Goal: Contribute content

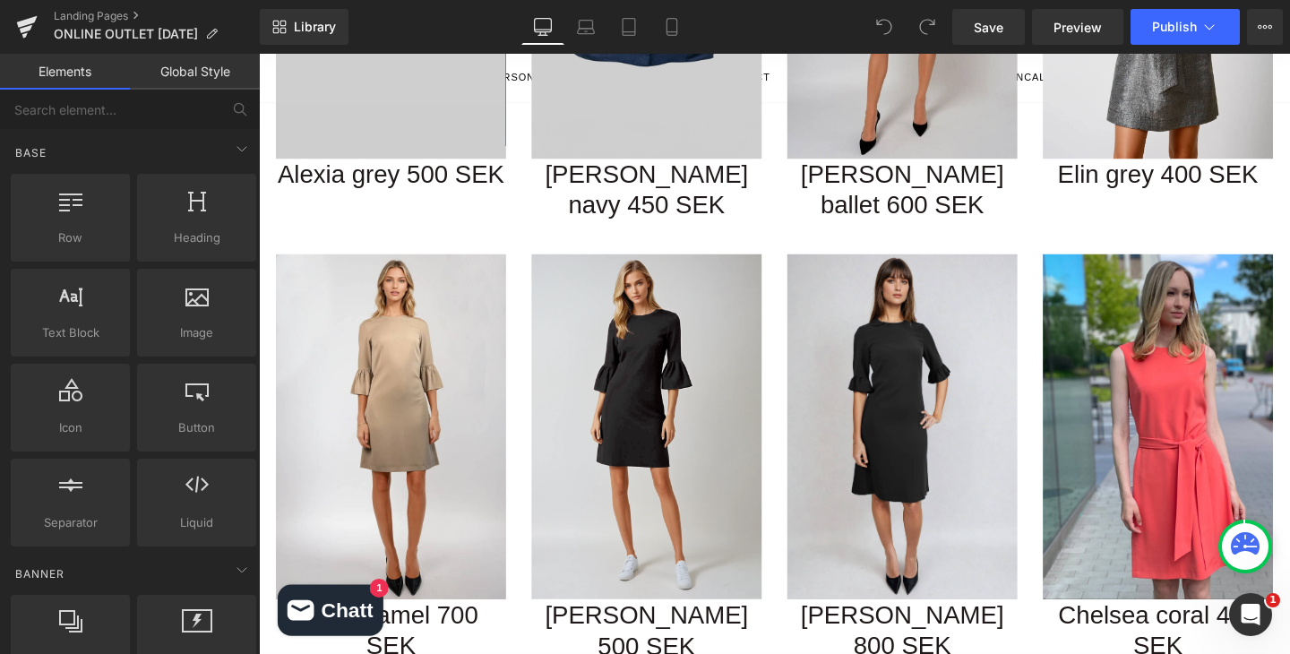
scroll to position [2123, 0]
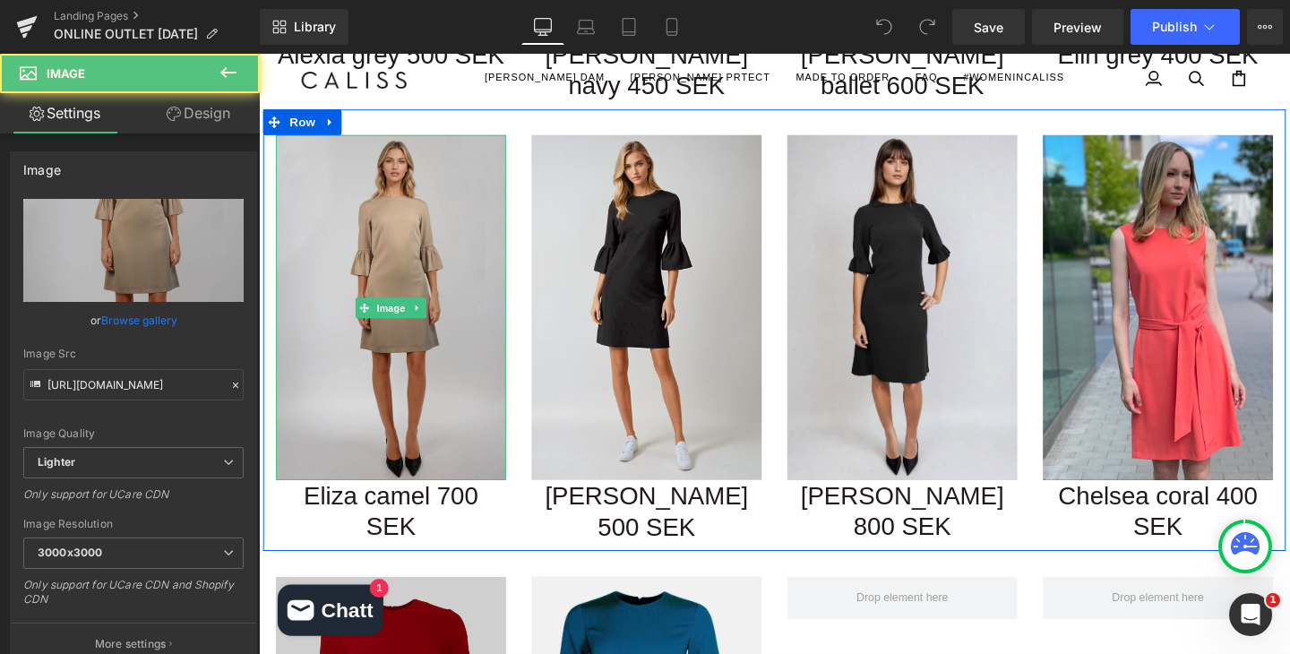
click at [428, 219] on img at bounding box center [398, 320] width 242 height 363
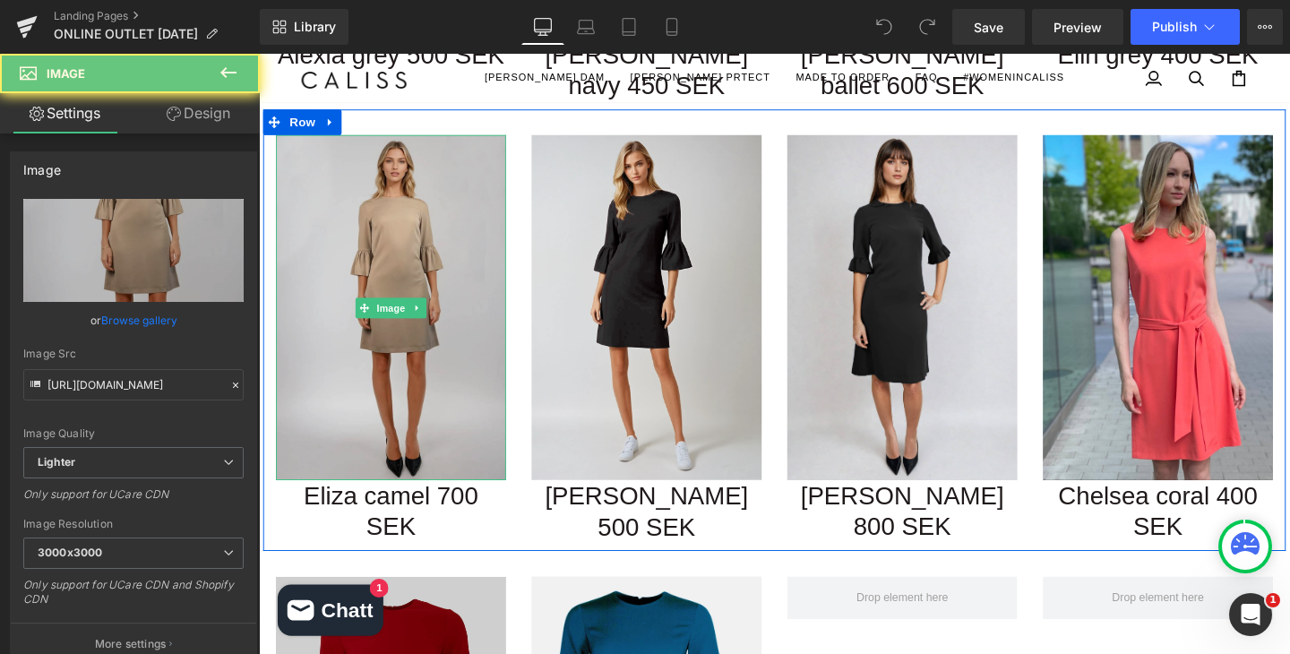
click at [428, 219] on img at bounding box center [398, 320] width 242 height 363
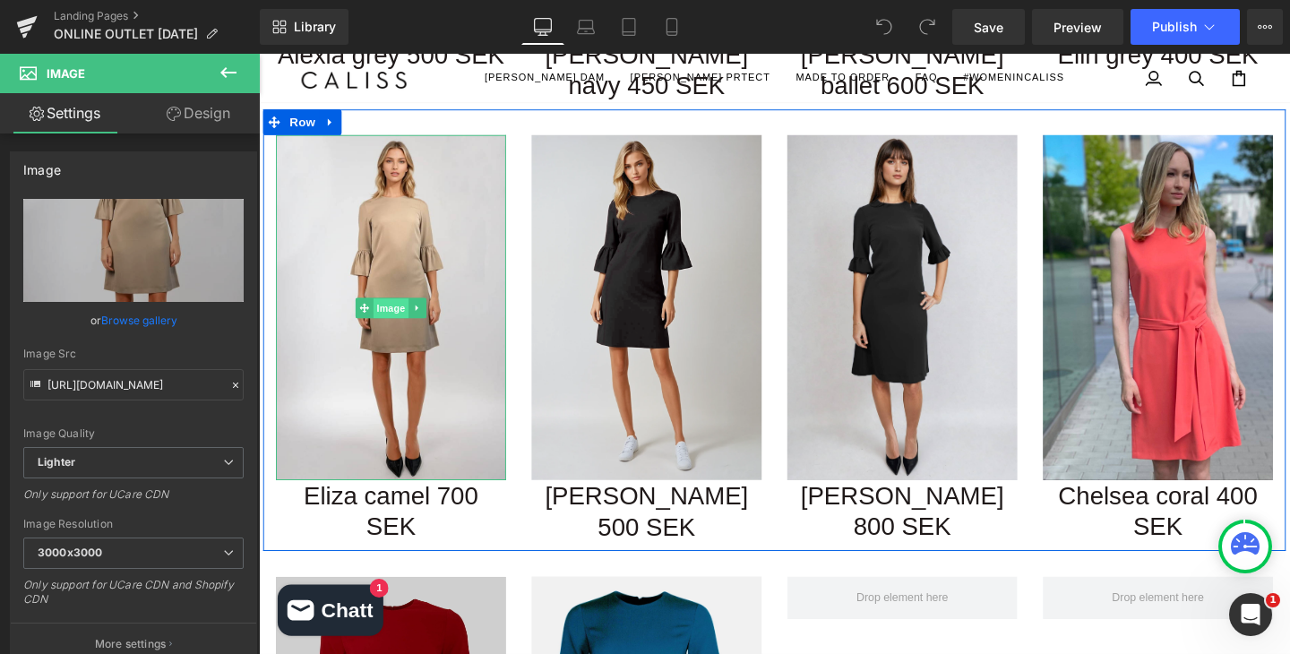
click at [394, 310] on span "Image" at bounding box center [398, 320] width 38 height 21
click at [374, 315] on icon at bounding box center [369, 320] width 10 height 11
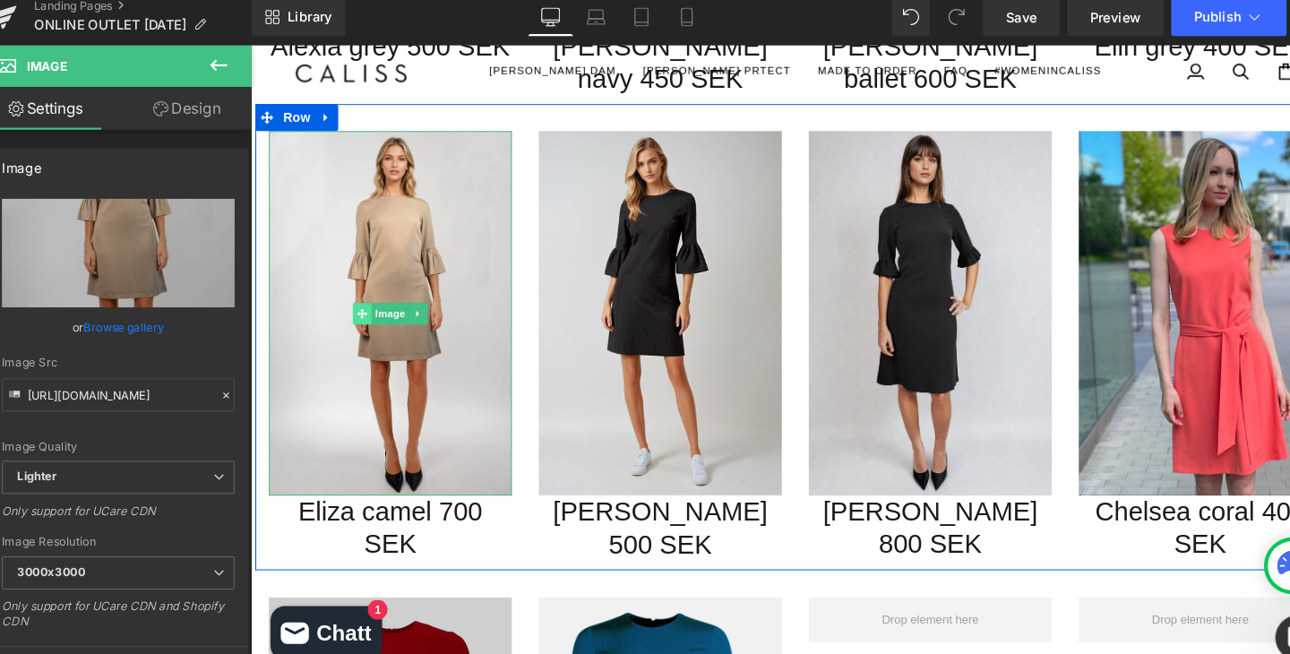
click at [356, 301] on span at bounding box center [360, 311] width 19 height 21
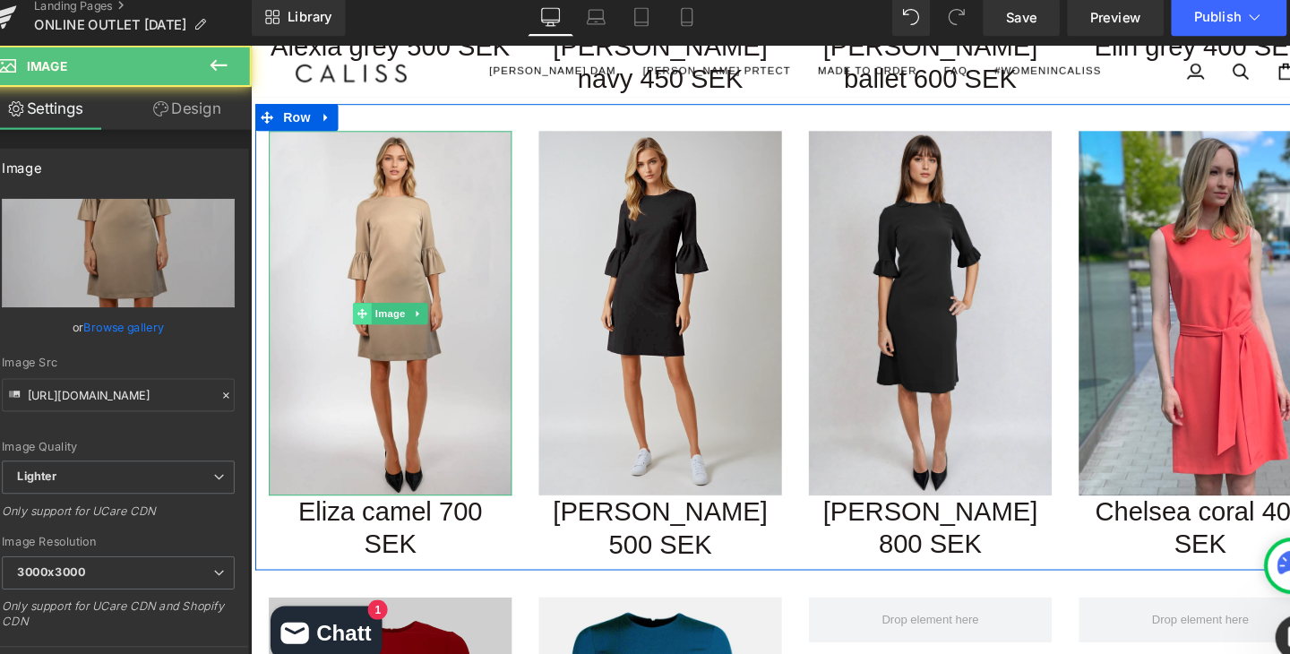
click at [359, 301] on span at bounding box center [360, 311] width 19 height 21
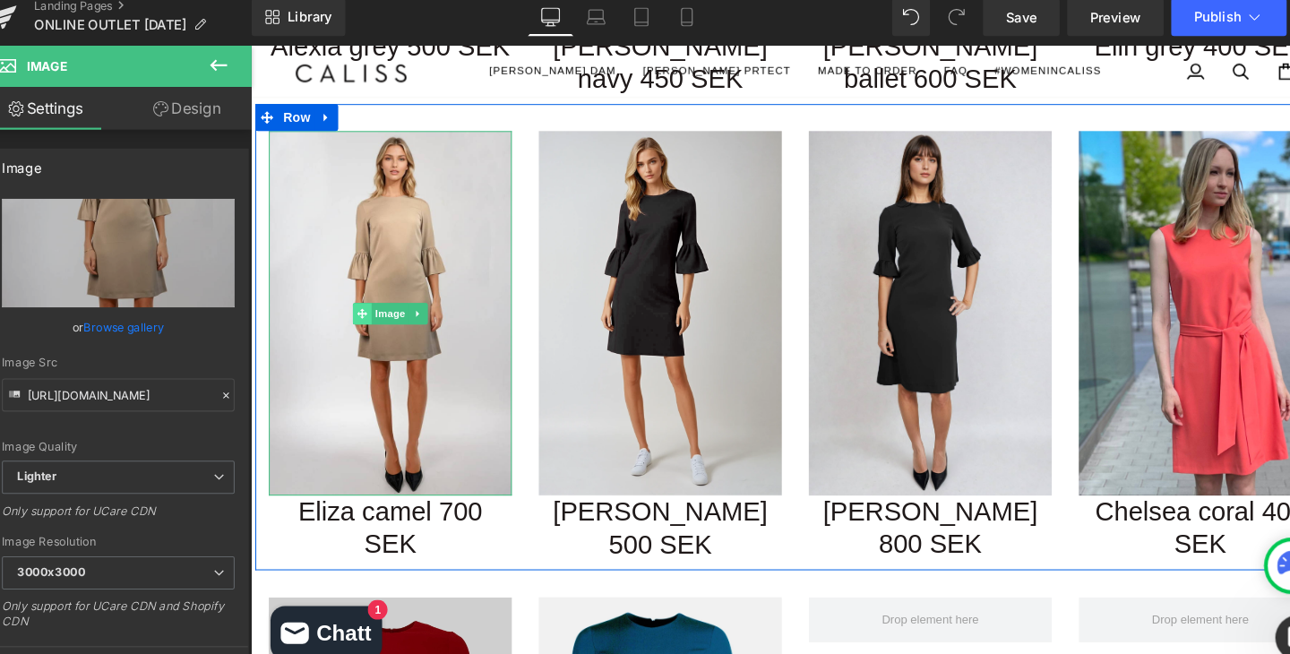
click at [359, 306] on icon at bounding box center [361, 311] width 10 height 11
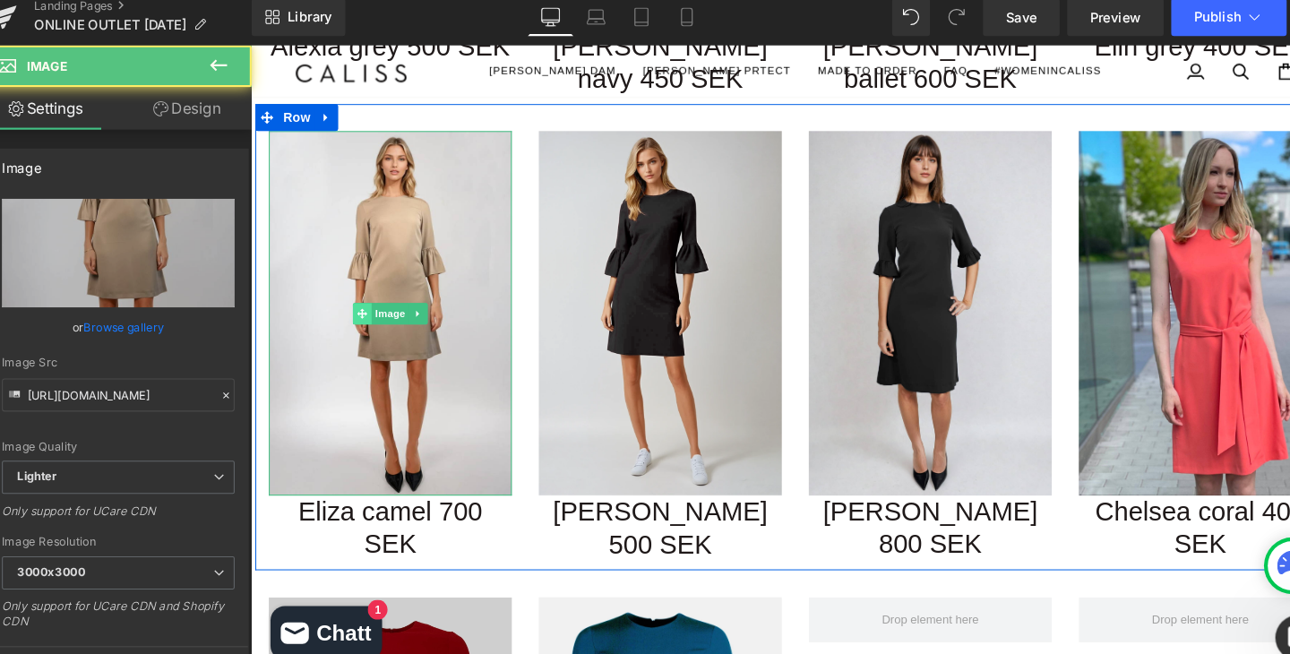
click at [359, 306] on icon at bounding box center [361, 311] width 10 height 10
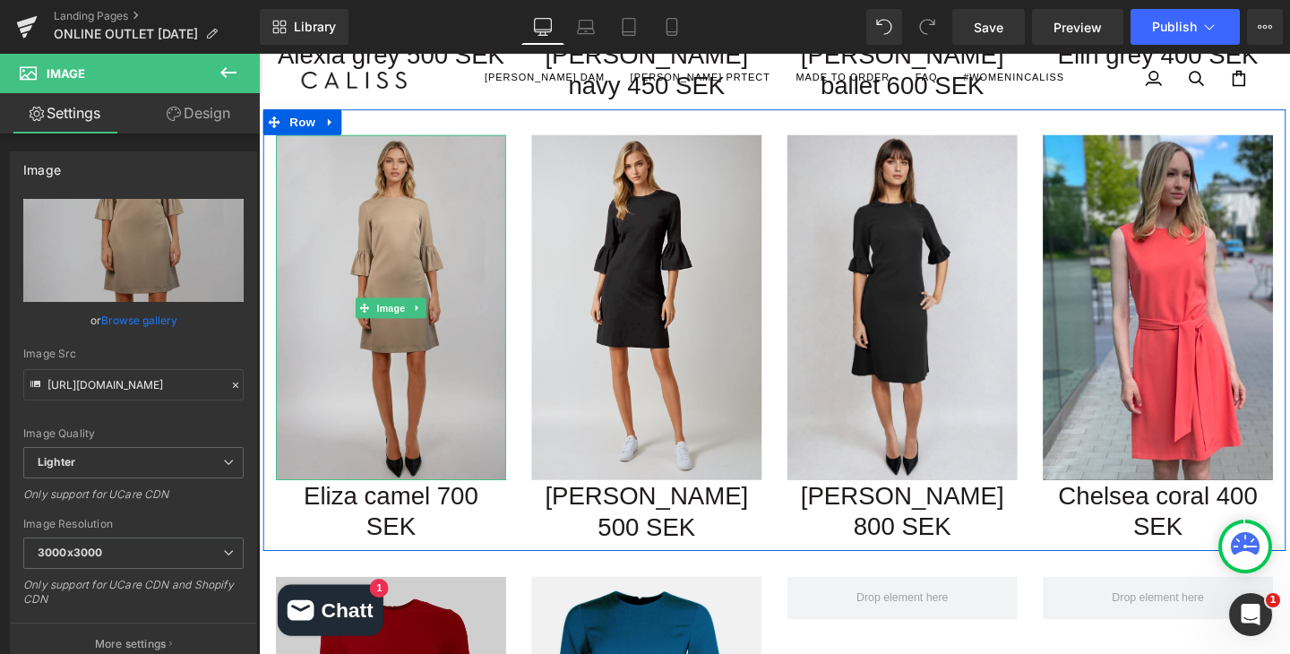
click at [416, 164] on img at bounding box center [398, 320] width 242 height 363
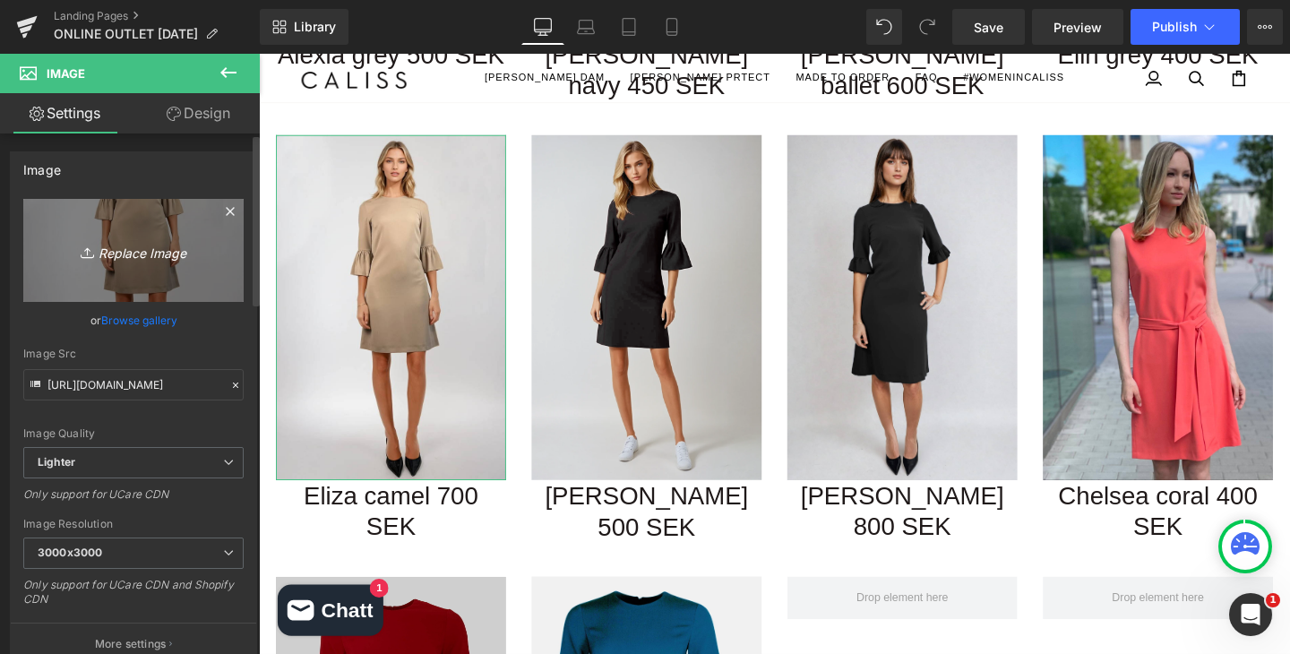
click at [105, 228] on link "Replace Image" at bounding box center [133, 250] width 220 height 103
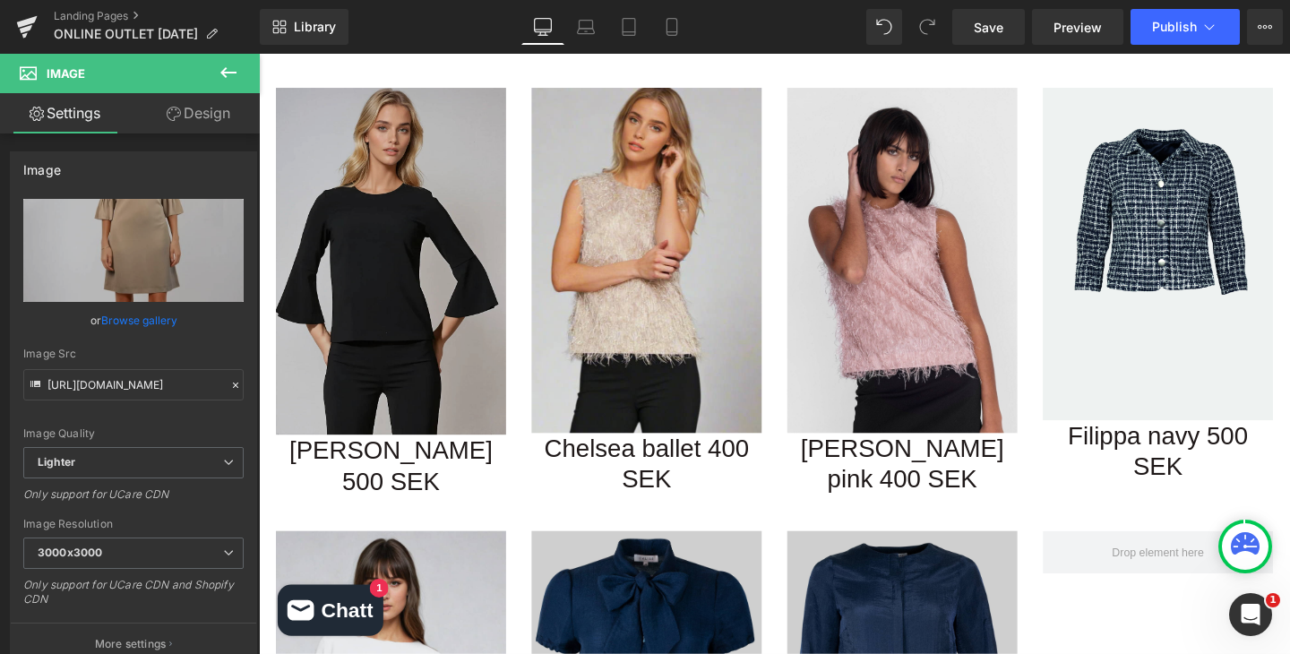
scroll to position [0, 0]
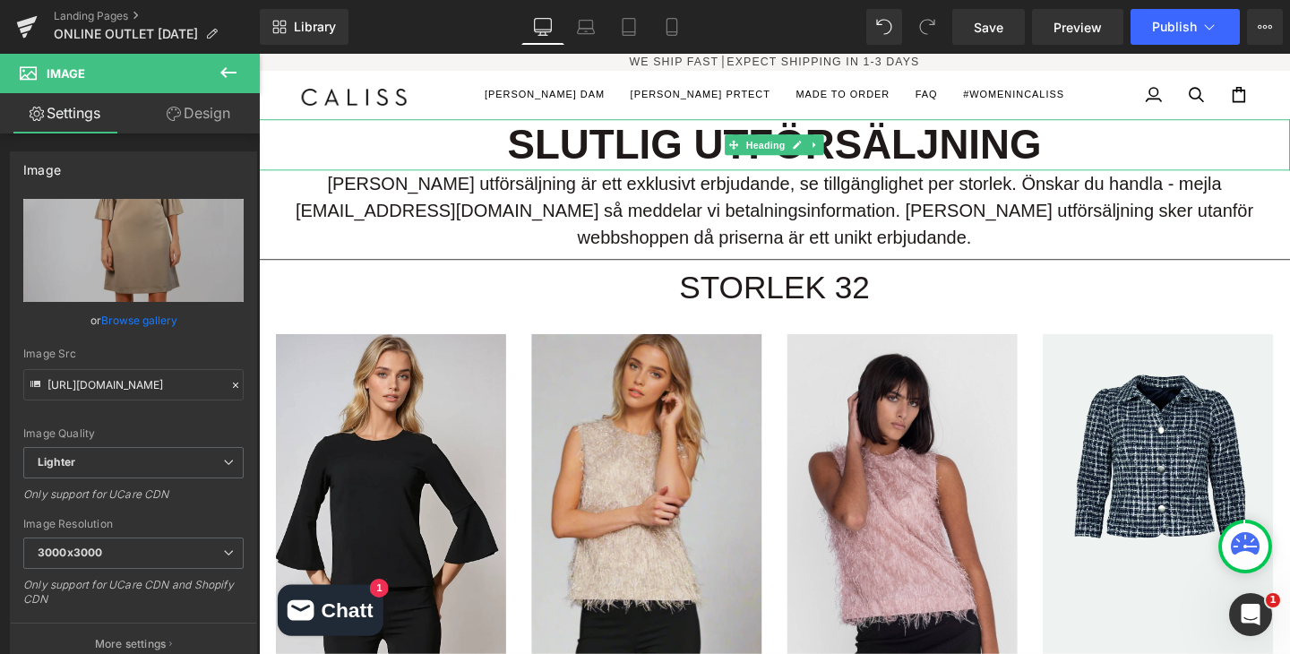
click at [588, 149] on h1 "SLUTLIG UTFÖRSÄLJNING" at bounding box center [801, 150] width 1084 height 54
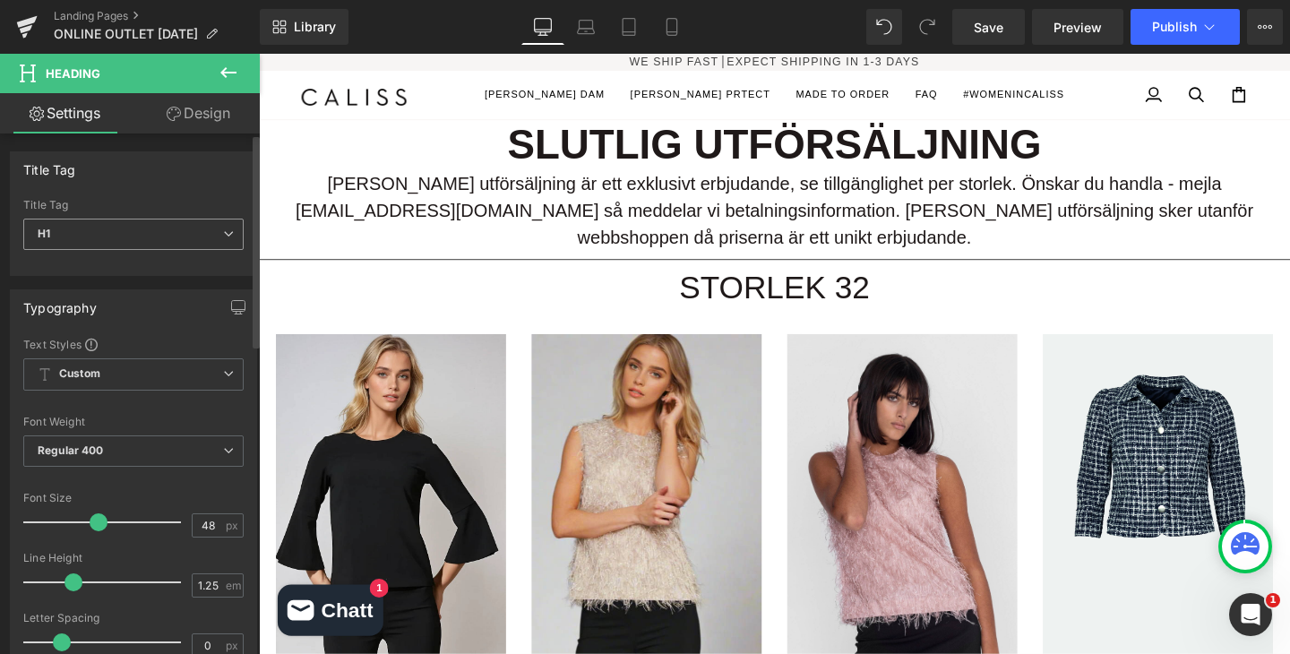
click at [77, 227] on span "H1" at bounding box center [133, 234] width 220 height 31
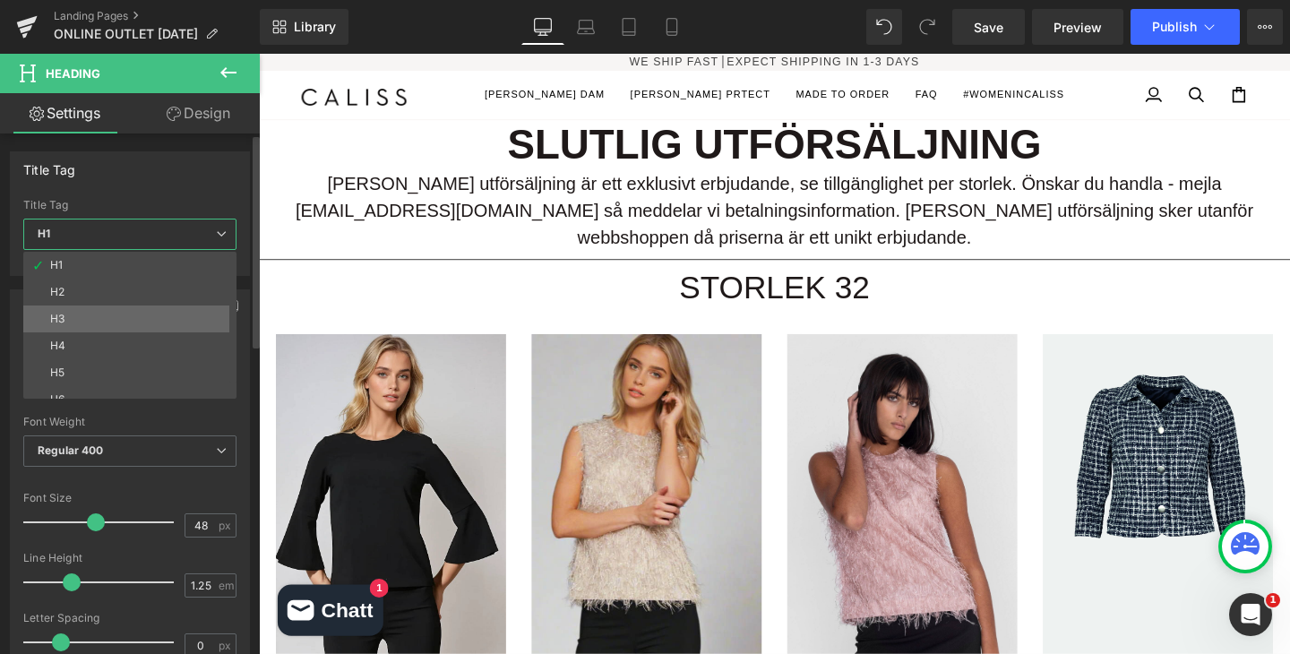
click at [83, 330] on li "H3" at bounding box center [133, 318] width 221 height 27
type input "32"
type input "100"
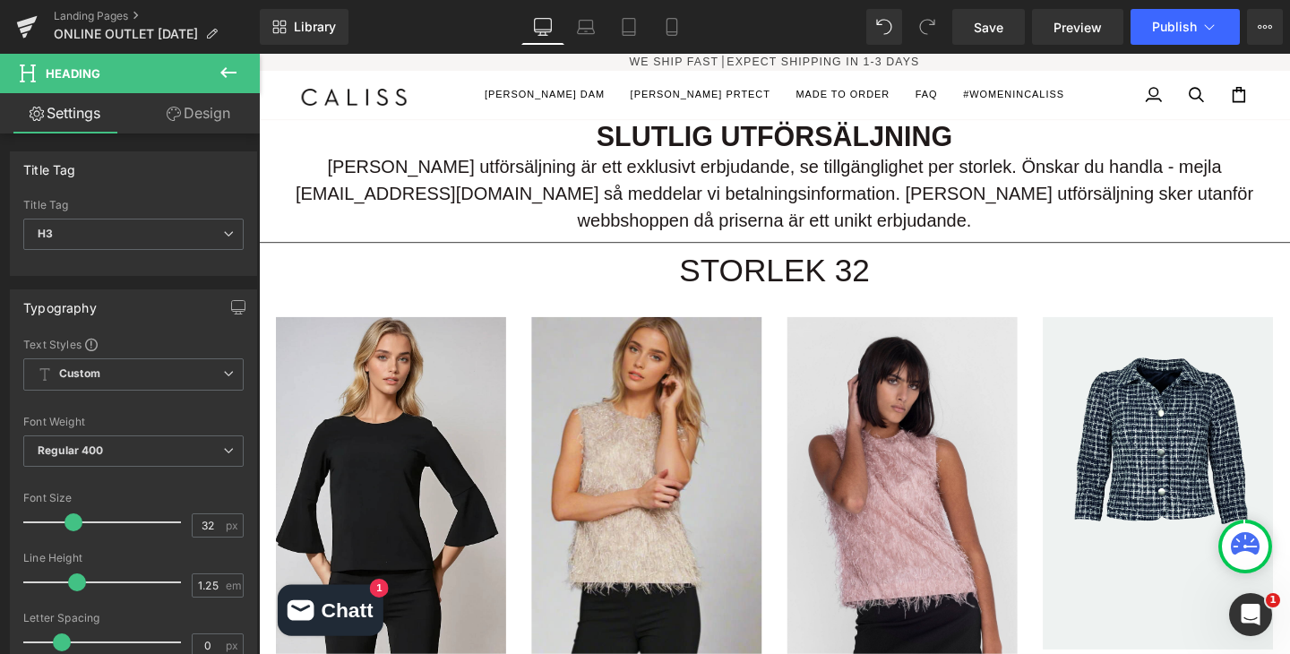
click at [574, 171] on div "[PERSON_NAME] utförsäljning är ett exklusivt erbjudande, se tillgänglighet per …" at bounding box center [801, 201] width 1084 height 85
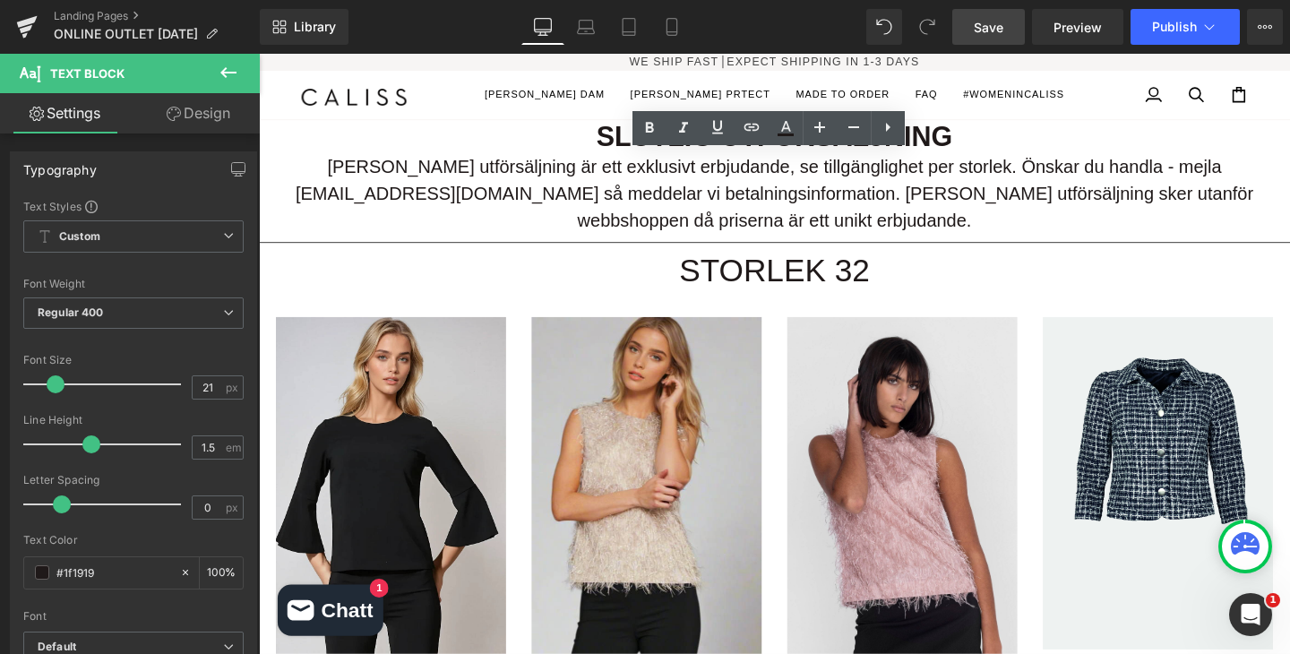
click at [994, 37] on link "Save" at bounding box center [988, 27] width 73 height 36
